Goal: Transaction & Acquisition: Purchase product/service

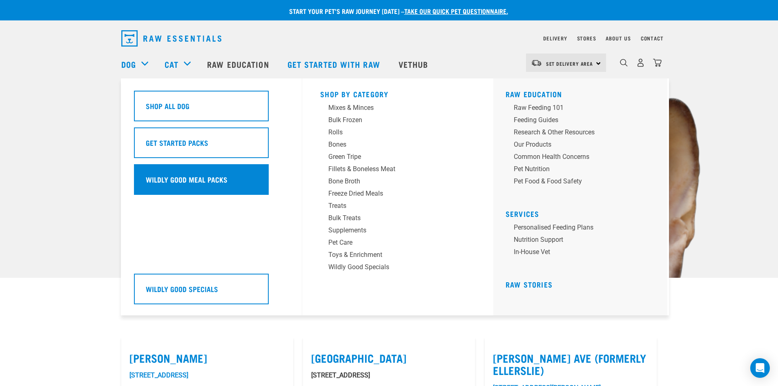
click at [176, 172] on div "Wildly Good Meal Packs" at bounding box center [201, 179] width 135 height 31
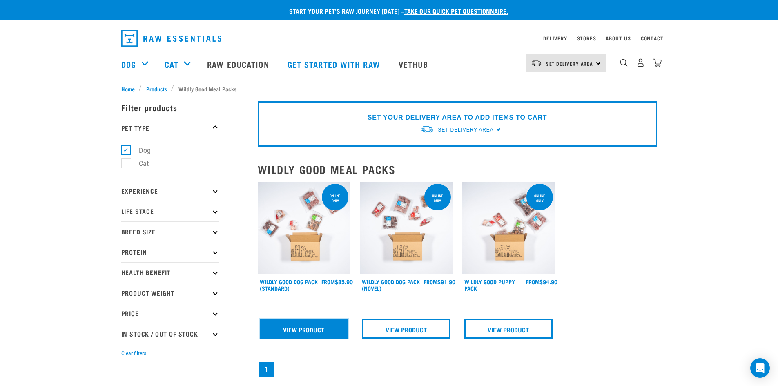
click at [318, 331] on link "View Product" at bounding box center [304, 329] width 89 height 20
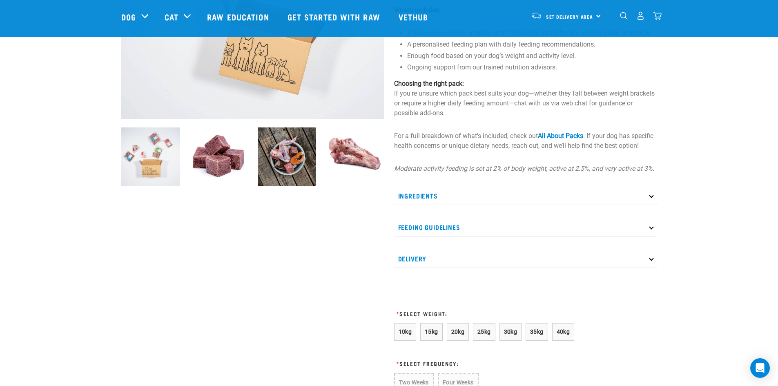
scroll to position [204, 0]
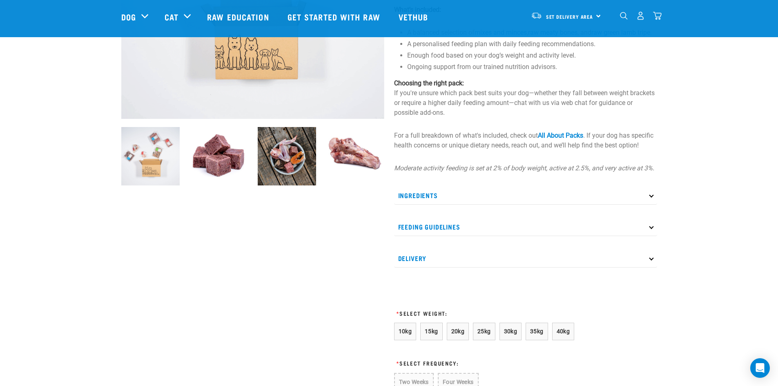
click at [648, 205] on p "Ingredients" at bounding box center [525, 195] width 263 height 18
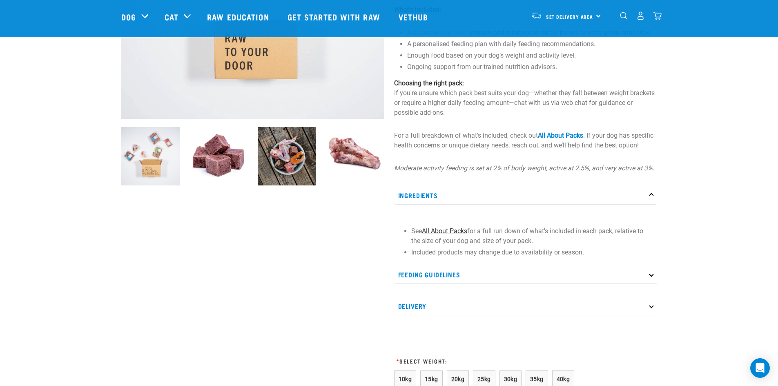
click at [436, 235] on link "All About Packs" at bounding box center [444, 231] width 45 height 8
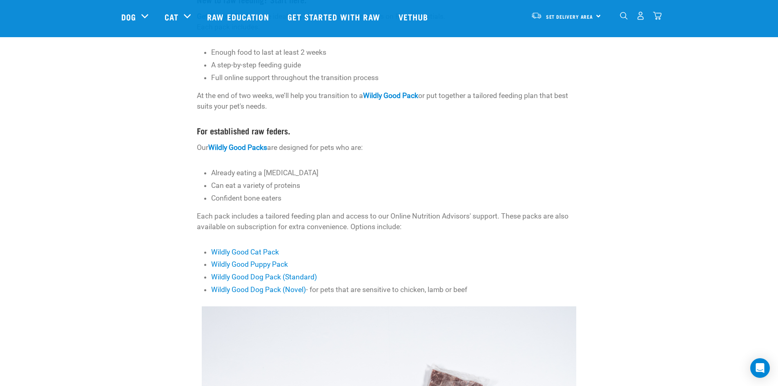
scroll to position [163, 0]
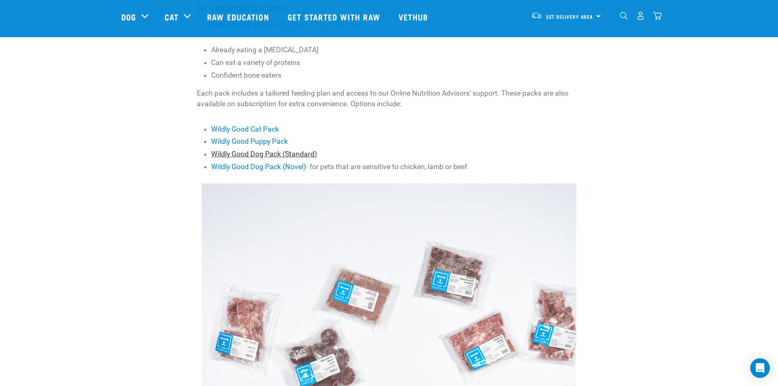
click at [234, 152] on link "Wildly Good Dog Pack (Standard)" at bounding box center [264, 154] width 106 height 8
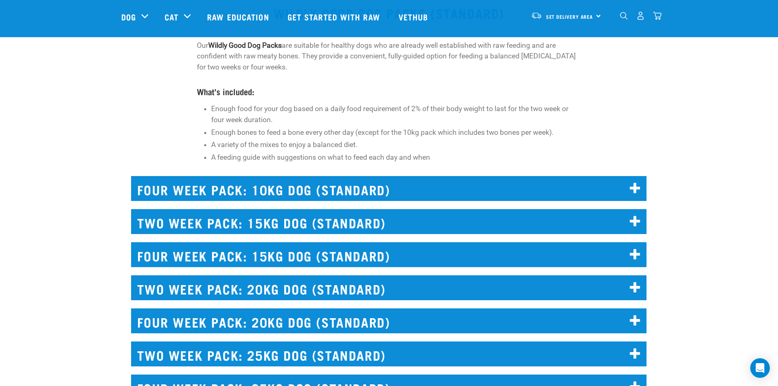
scroll to position [1835, 0]
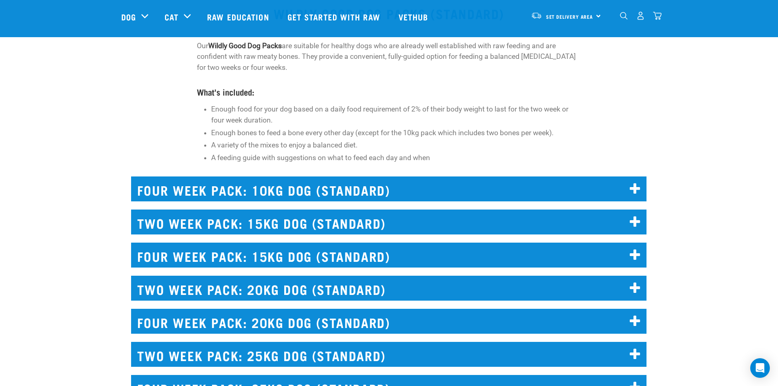
click at [636, 188] on icon at bounding box center [635, 189] width 11 height 13
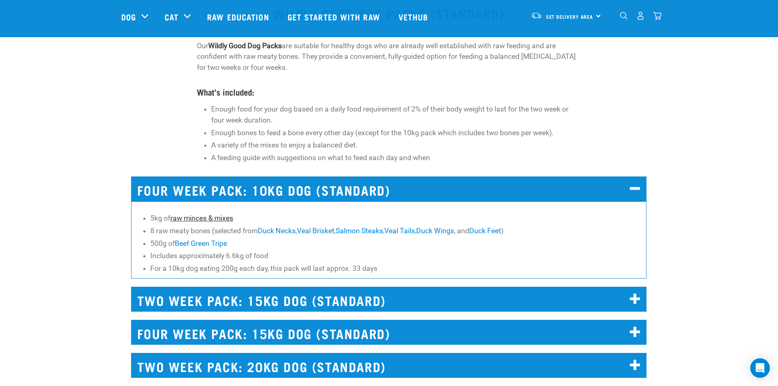
click at [198, 217] on link "raw minces & mixes" at bounding box center [201, 218] width 63 height 8
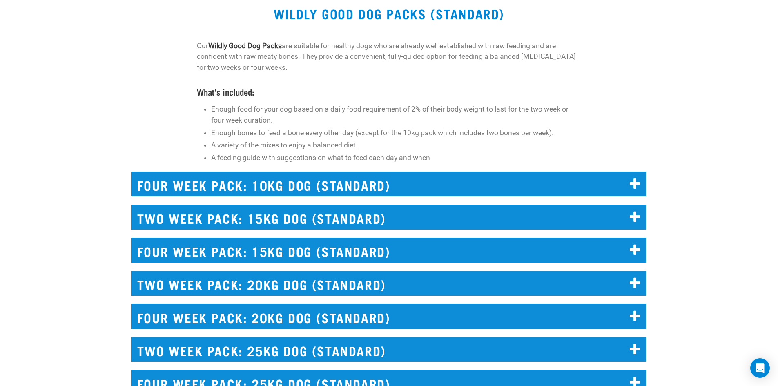
click at [638, 180] on icon at bounding box center [635, 184] width 11 height 13
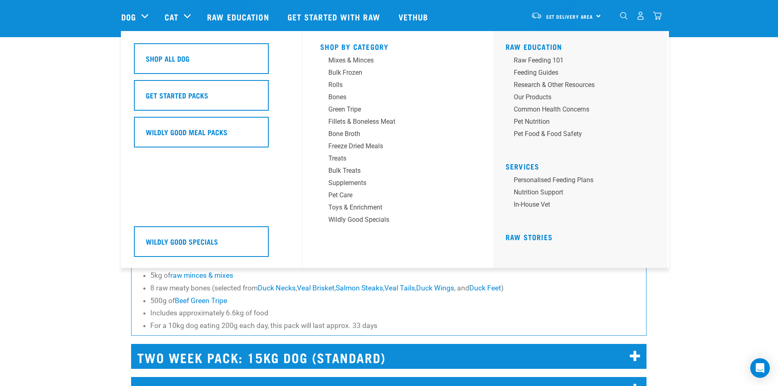
scroll to position [1777, 0]
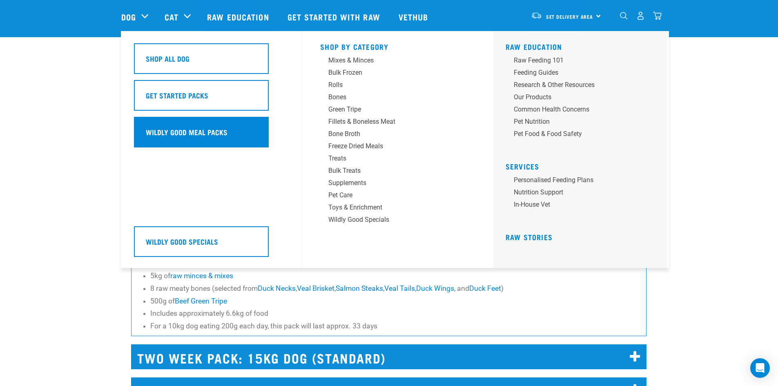
click at [181, 134] on h5 "Wildly Good Meal Packs" at bounding box center [187, 132] width 82 height 11
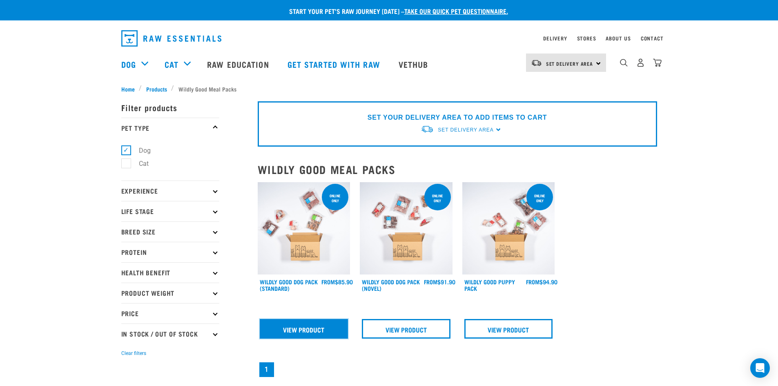
click at [310, 329] on link "View Product" at bounding box center [304, 329] width 89 height 20
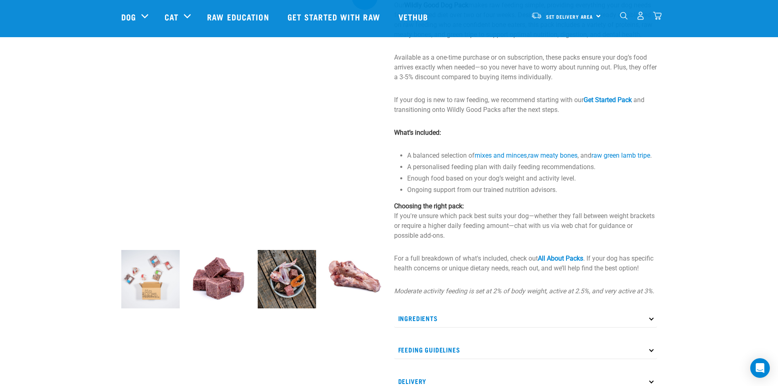
scroll to position [81, 0]
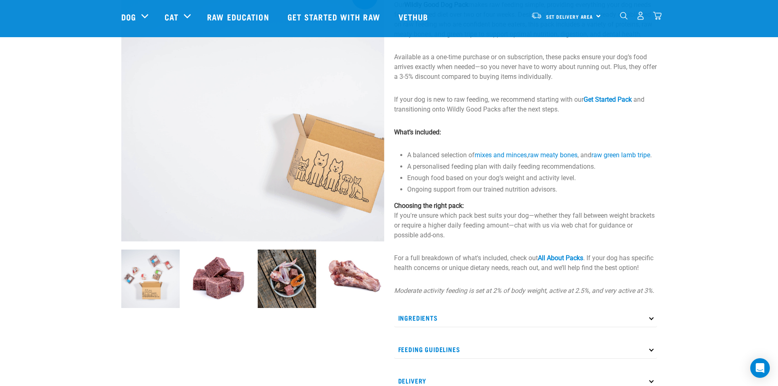
click at [647, 327] on p "Ingredients" at bounding box center [525, 318] width 263 height 18
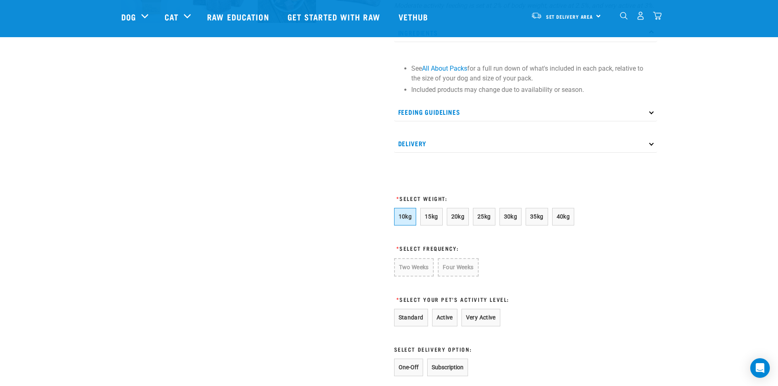
scroll to position [367, 0]
drag, startPoint x: 404, startPoint y: 224, endPoint x: 410, endPoint y: 250, distance: 26.6
click at [404, 219] on span "10kg" at bounding box center [405, 216] width 13 height 7
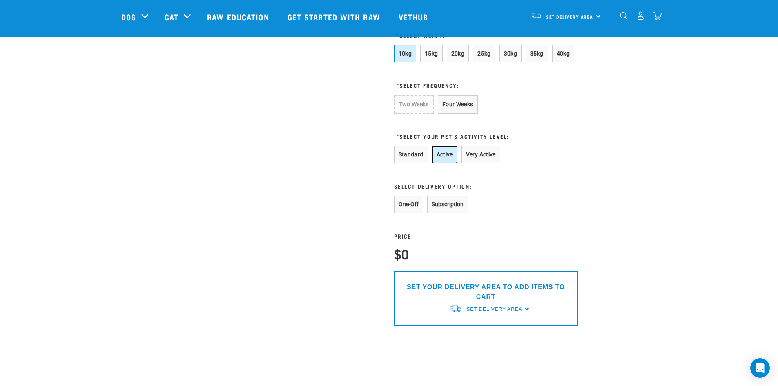
click at [442, 163] on button "Active" at bounding box center [444, 155] width 25 height 18
click at [406, 213] on button "One-Off" at bounding box center [408, 204] width 29 height 18
click at [519, 312] on span "Set Delivery Area" at bounding box center [495, 309] width 56 height 6
click at [486, 335] on link "[GEOGRAPHIC_DATA]" at bounding box center [489, 327] width 81 height 13
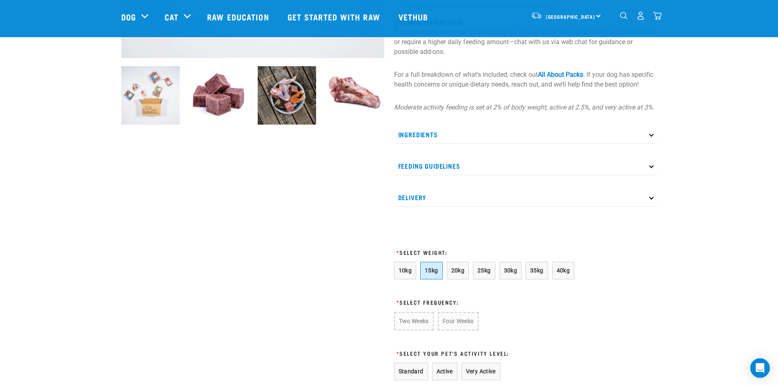
scroll to position [264, 0]
click at [405, 275] on span "10kg" at bounding box center [405, 271] width 13 height 7
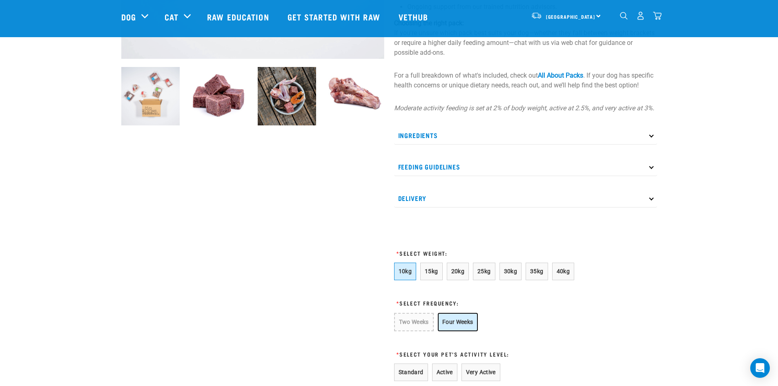
click at [456, 326] on button "Four Weeks" at bounding box center [458, 322] width 40 height 18
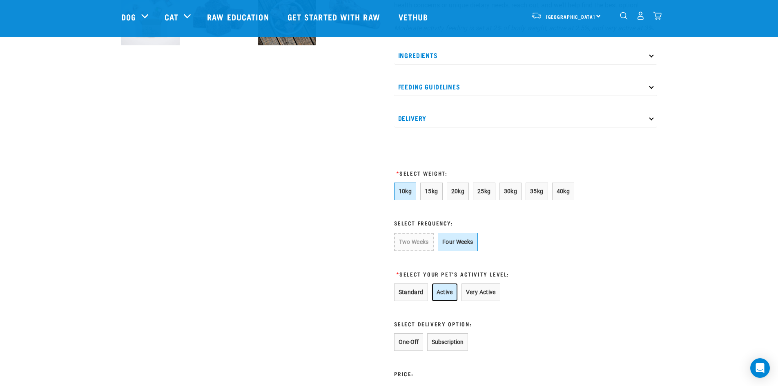
click at [443, 301] on button "Active" at bounding box center [444, 293] width 25 height 18
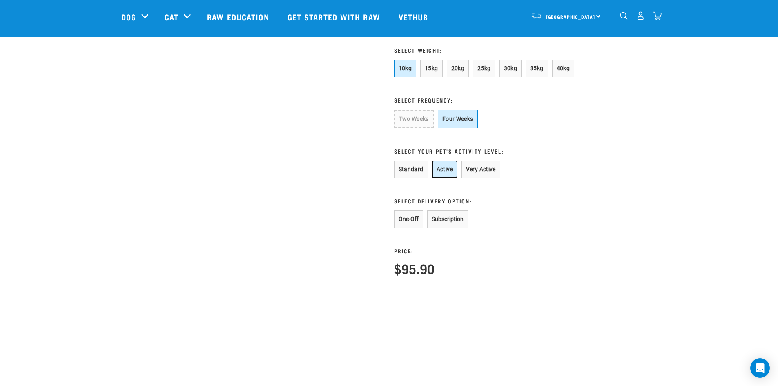
scroll to position [467, 0]
click at [437, 71] on span "15kg" at bounding box center [431, 68] width 13 height 7
click at [422, 127] on button "Two Weeks" at bounding box center [413, 118] width 39 height 18
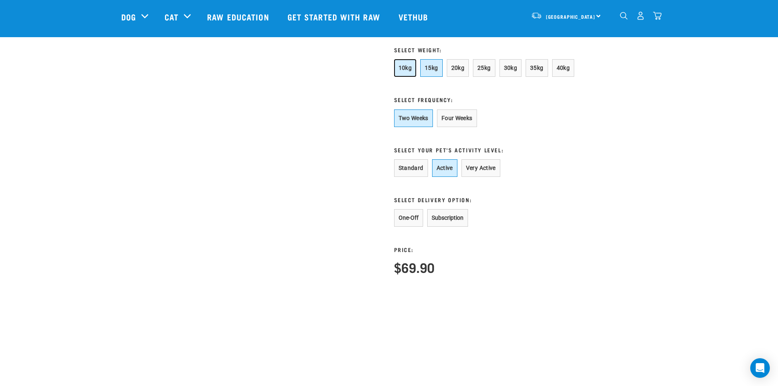
click at [406, 71] on span "10kg" at bounding box center [405, 68] width 13 height 7
click at [453, 128] on button "Four Weeks" at bounding box center [458, 118] width 40 height 18
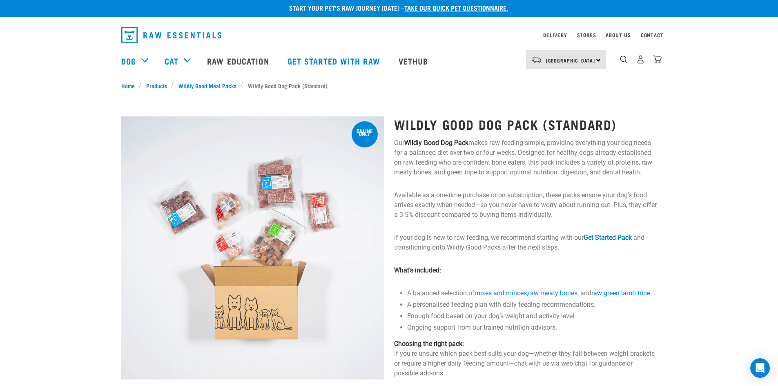
scroll to position [0, 0]
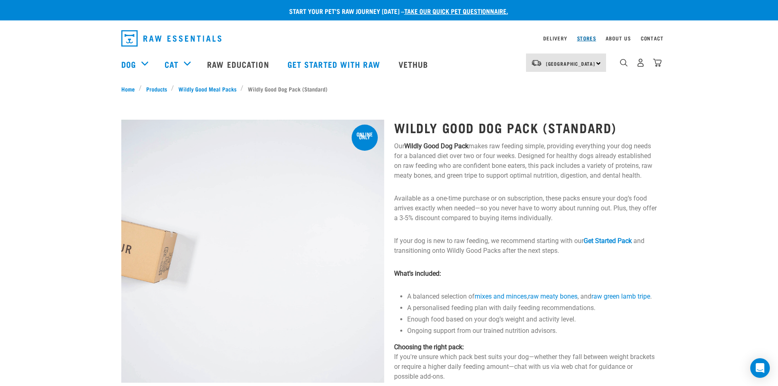
click at [588, 38] on link "Stores" at bounding box center [586, 38] width 19 height 3
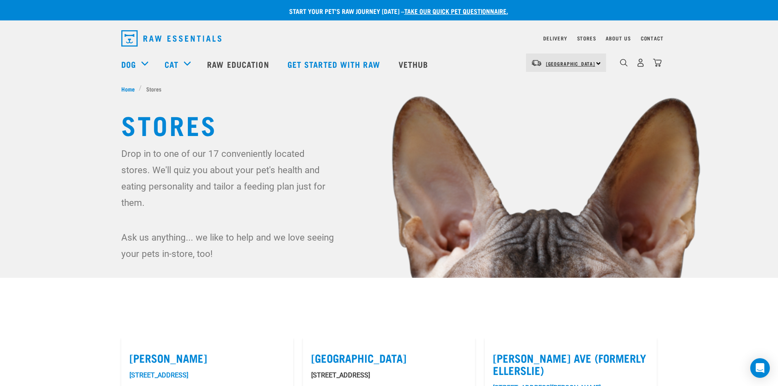
click at [554, 63] on span "[GEOGRAPHIC_DATA]" at bounding box center [570, 63] width 49 height 3
click at [554, 103] on link "[GEOGRAPHIC_DATA]" at bounding box center [565, 104] width 78 height 18
click at [470, 100] on img at bounding box center [389, 233] width 778 height 467
click at [549, 37] on link "Delivery" at bounding box center [555, 38] width 24 height 3
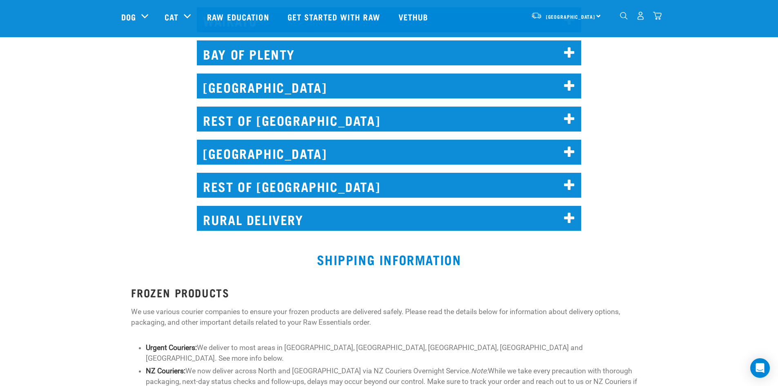
scroll to position [489, 0]
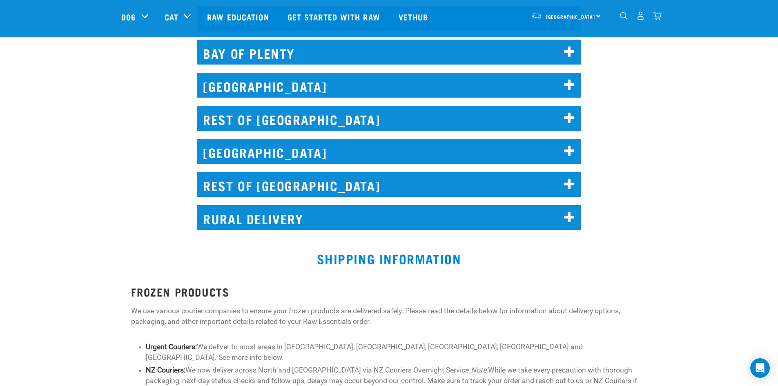
click at [562, 216] on h2 "RURAL DELIVERY" at bounding box center [389, 217] width 384 height 25
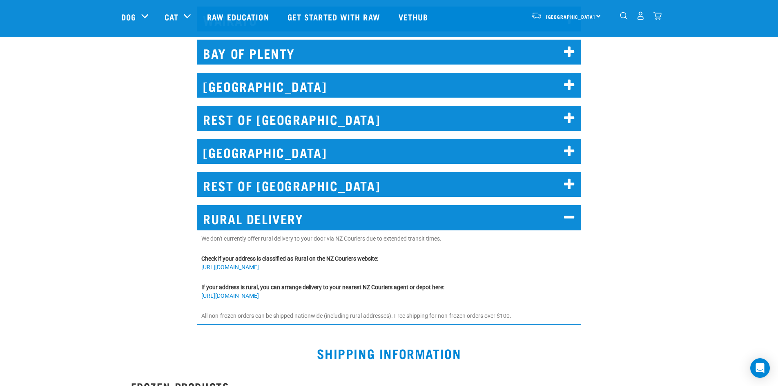
drag, startPoint x: 311, startPoint y: 295, endPoint x: 200, endPoint y: 293, distance: 110.7
click at [200, 293] on div "We don't currently offer rural delivery to your door via NZ Couriers due to ext…" at bounding box center [389, 277] width 384 height 95
copy link "https://nzcextras.co.nz/nearestlocation/"
click at [226, 19] on link "Raw Education" at bounding box center [239, 16] width 80 height 33
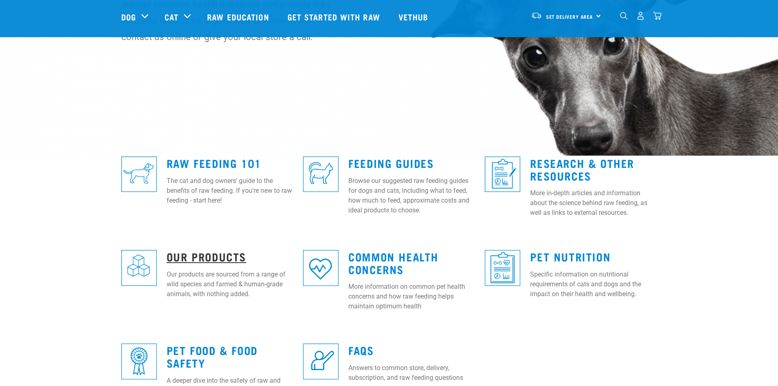
scroll to position [123, 0]
click at [201, 256] on link "Our Products" at bounding box center [207, 256] width 80 height 6
